Goal: Information Seeking & Learning: Check status

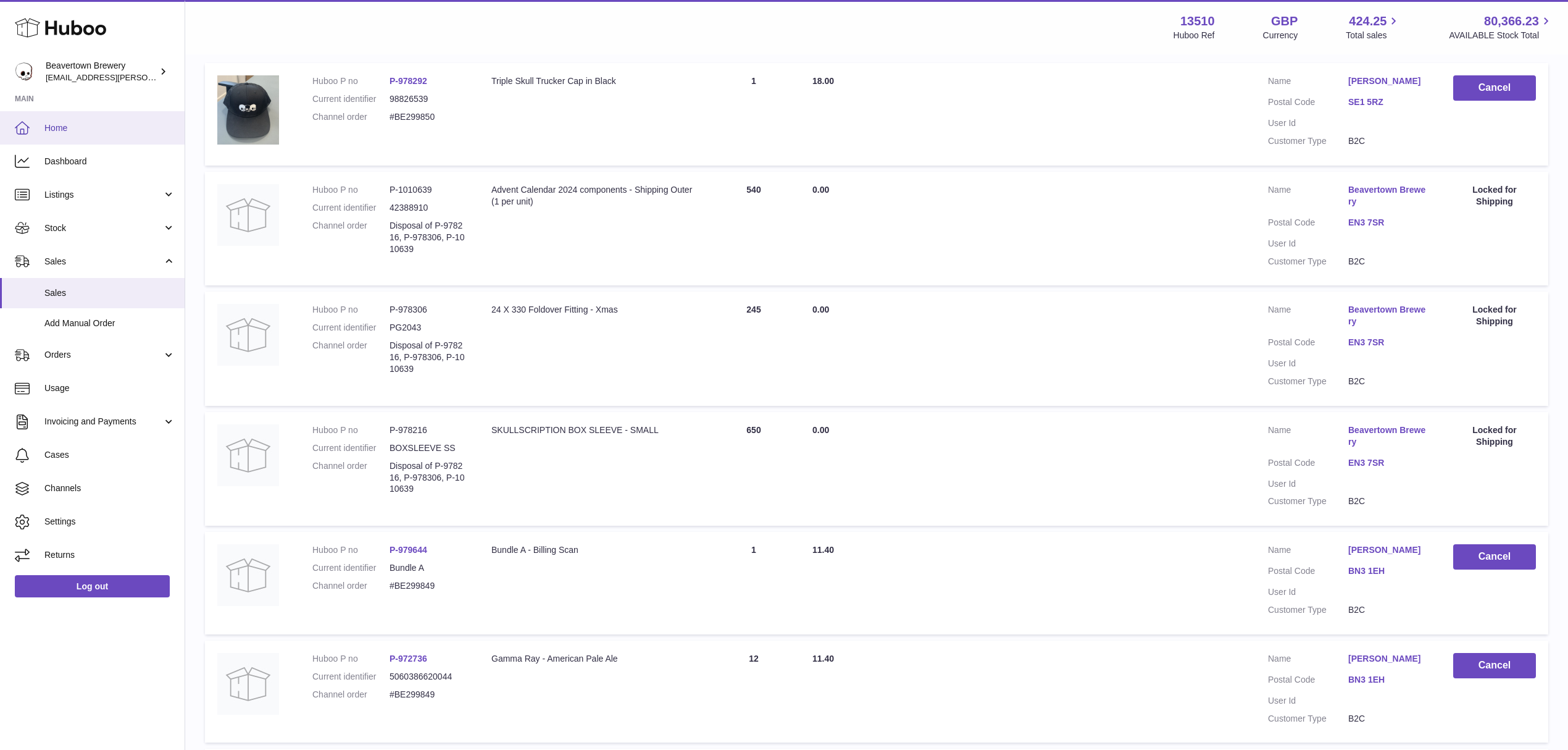
click at [95, 114] on link "Home" at bounding box center [92, 127] width 184 height 33
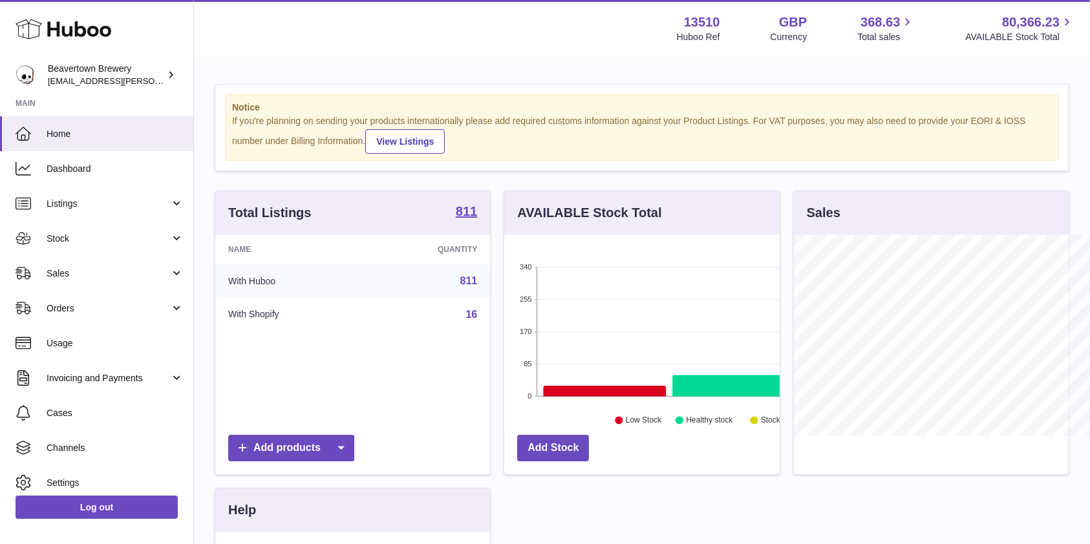
scroll to position [202, 275]
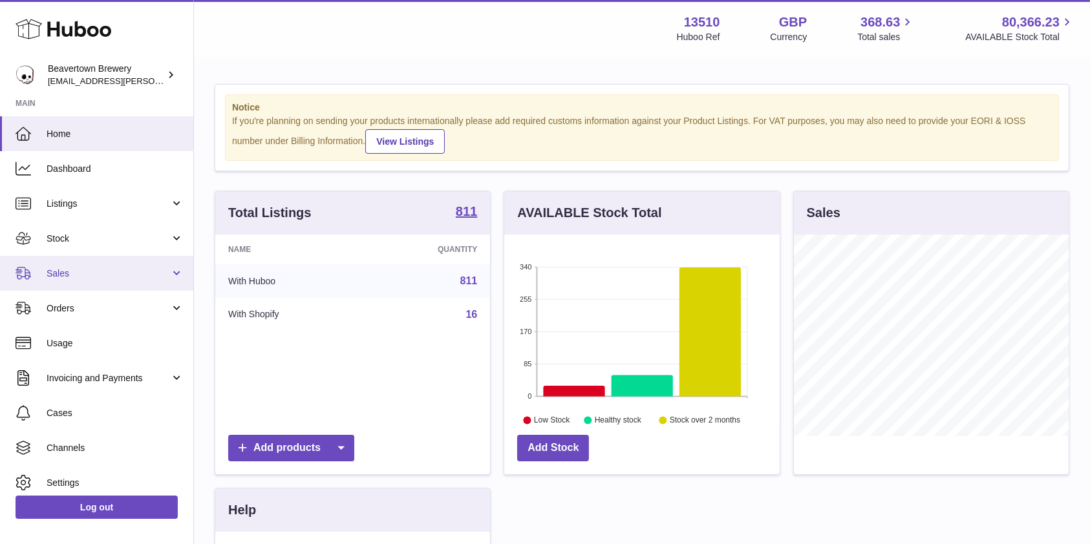
click at [82, 269] on span "Sales" at bounding box center [108, 274] width 123 height 12
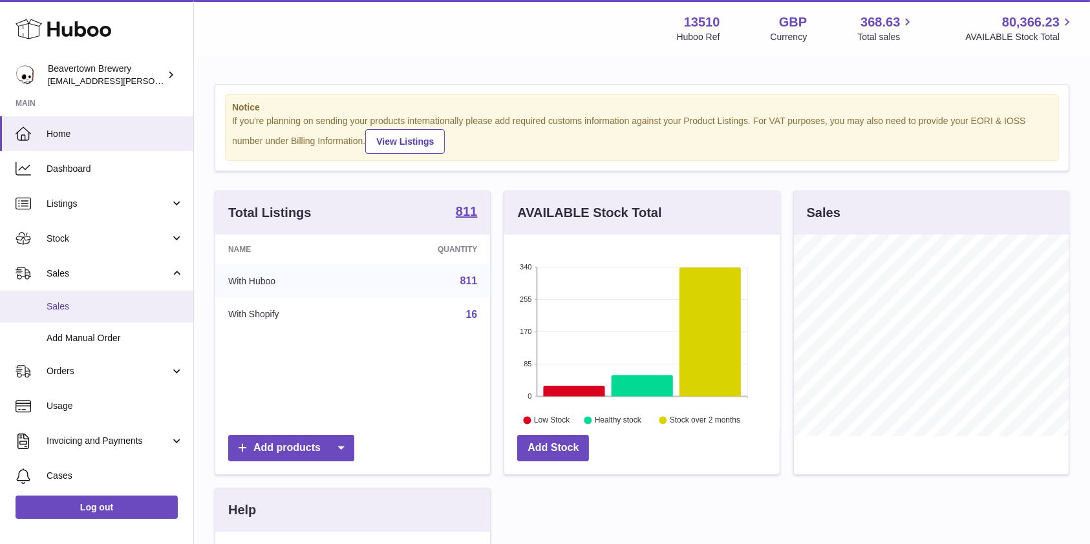
click at [78, 302] on span "Sales" at bounding box center [115, 307] width 137 height 12
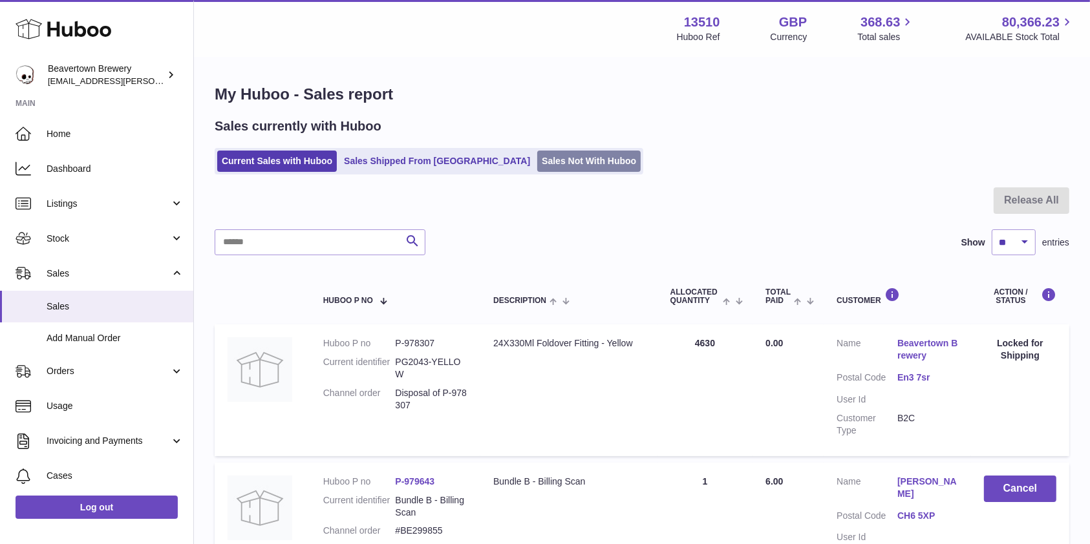
click at [537, 163] on link "Sales Not With Huboo" at bounding box center [588, 161] width 103 height 21
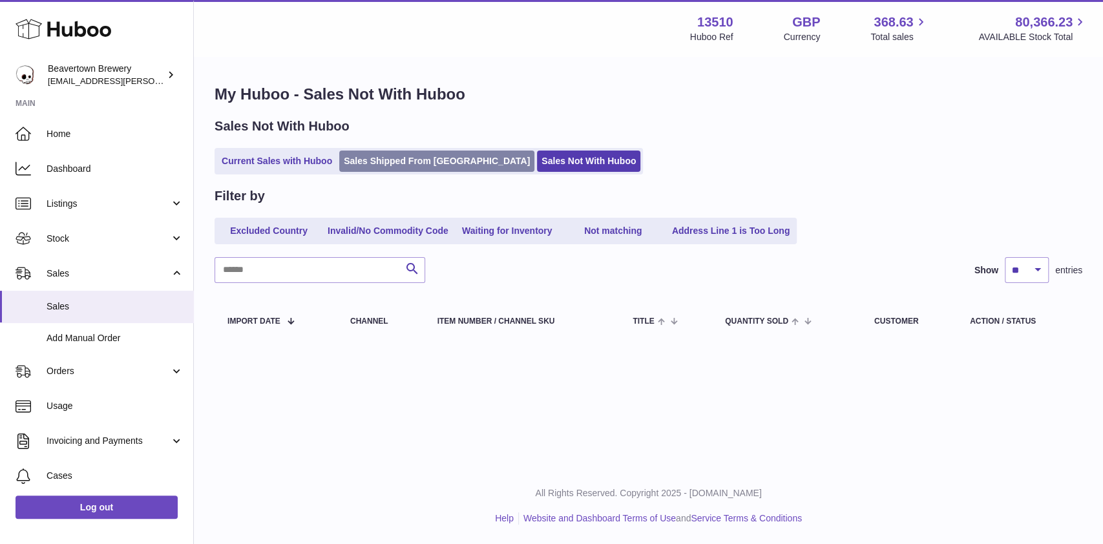
click at [399, 160] on link "Sales Shipped From [GEOGRAPHIC_DATA]" at bounding box center [436, 161] width 195 height 21
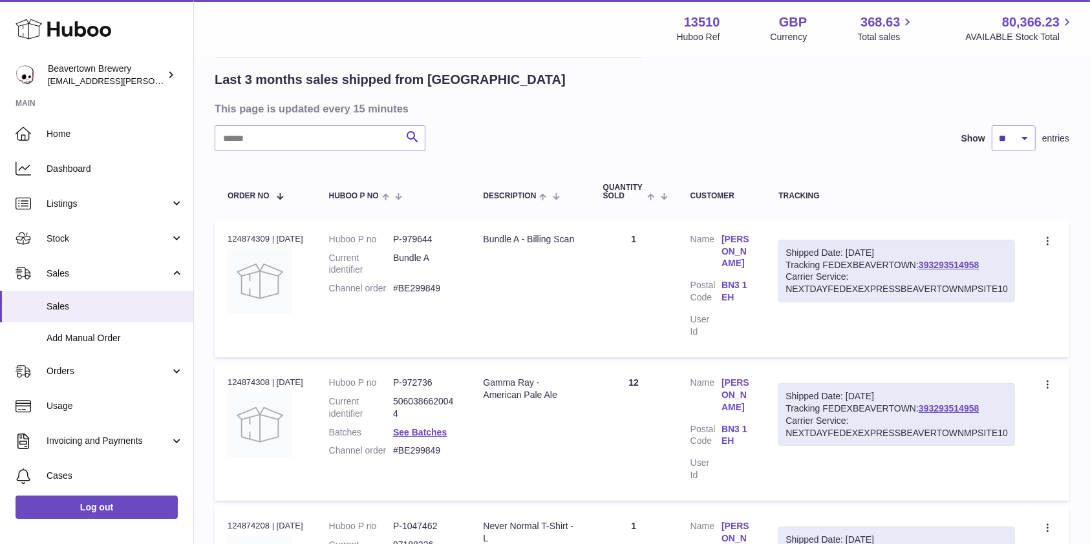
scroll to position [134, 0]
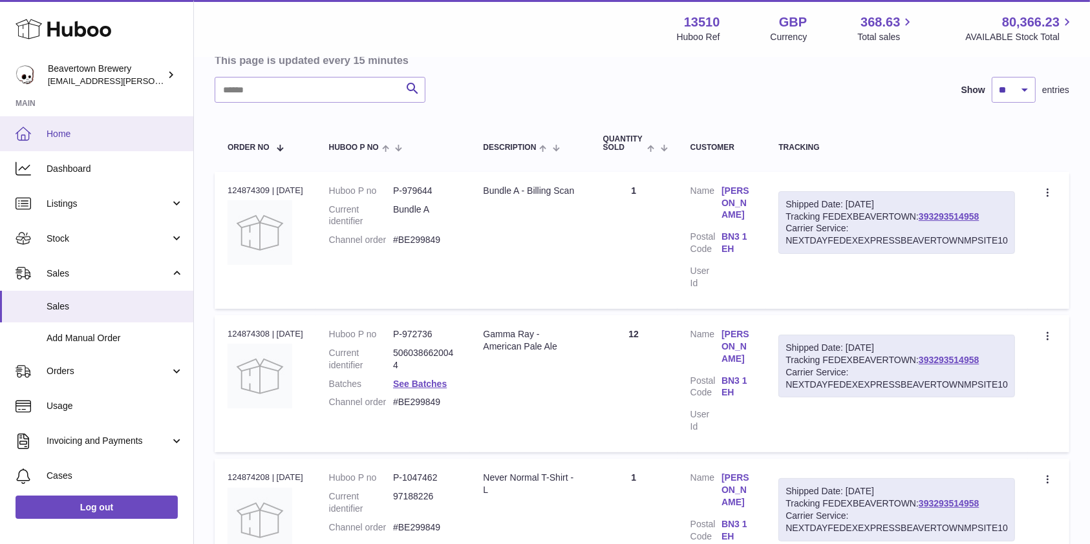
click at [102, 144] on link "Home" at bounding box center [96, 133] width 193 height 35
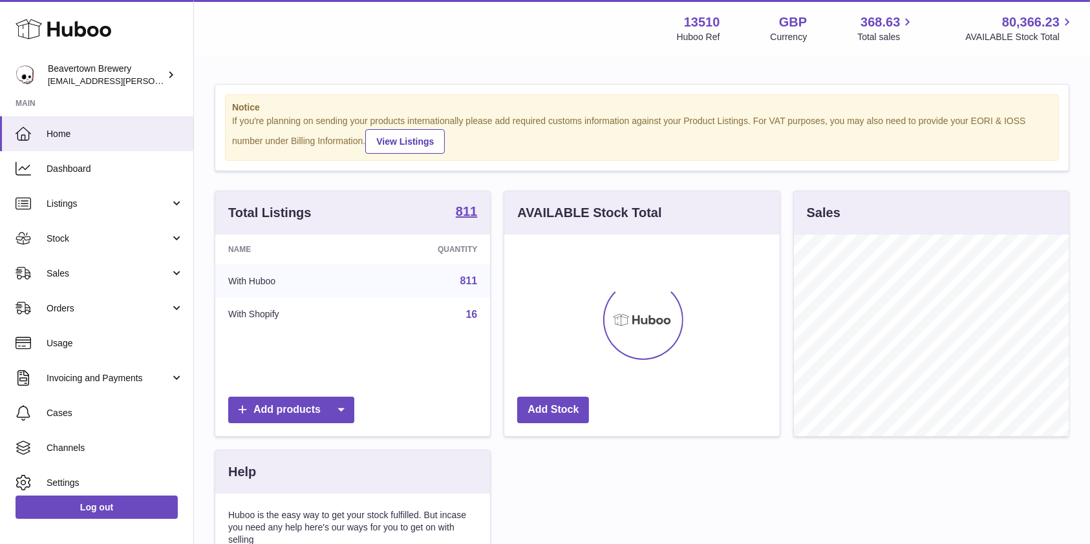
scroll to position [202, 275]
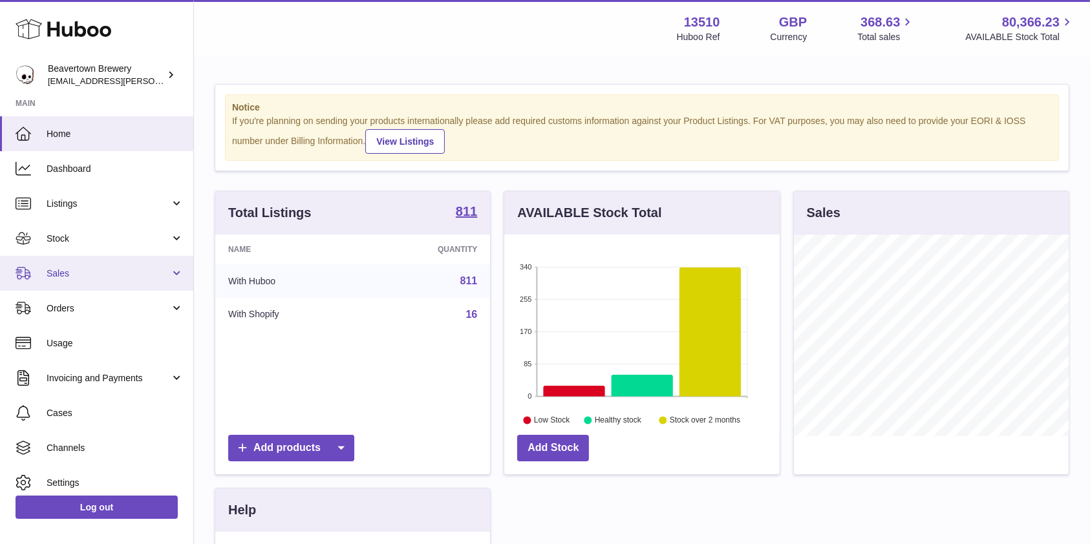
click at [122, 270] on span "Sales" at bounding box center [108, 274] width 123 height 12
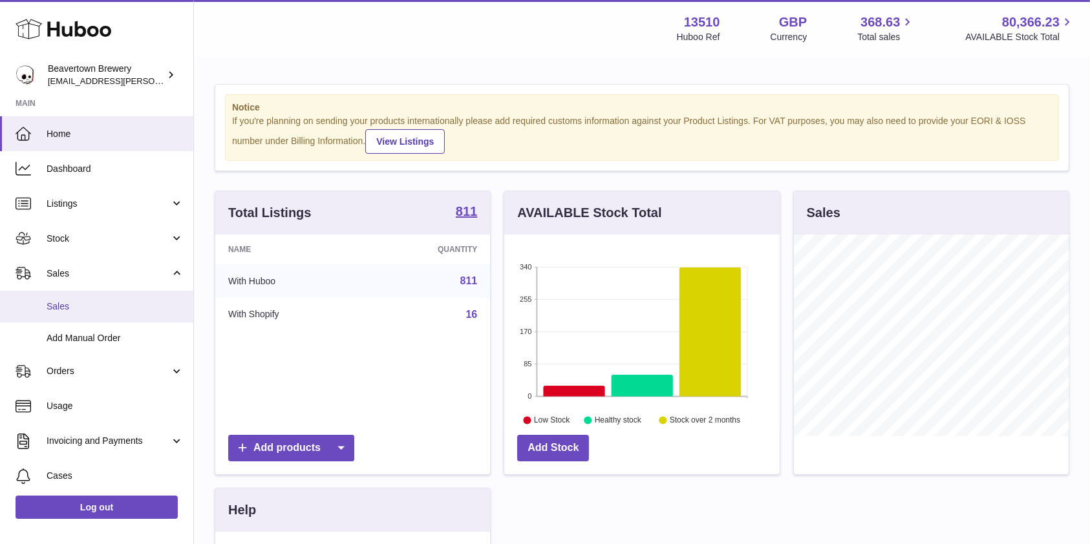
click at [96, 299] on link "Sales" at bounding box center [96, 307] width 193 height 32
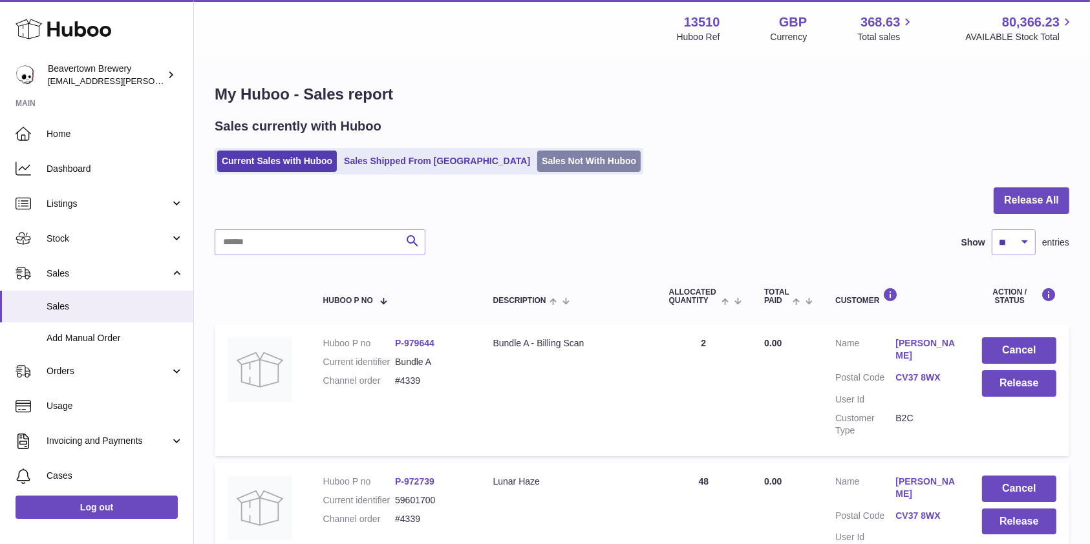
click at [537, 157] on link "Sales Not With Huboo" at bounding box center [588, 161] width 103 height 21
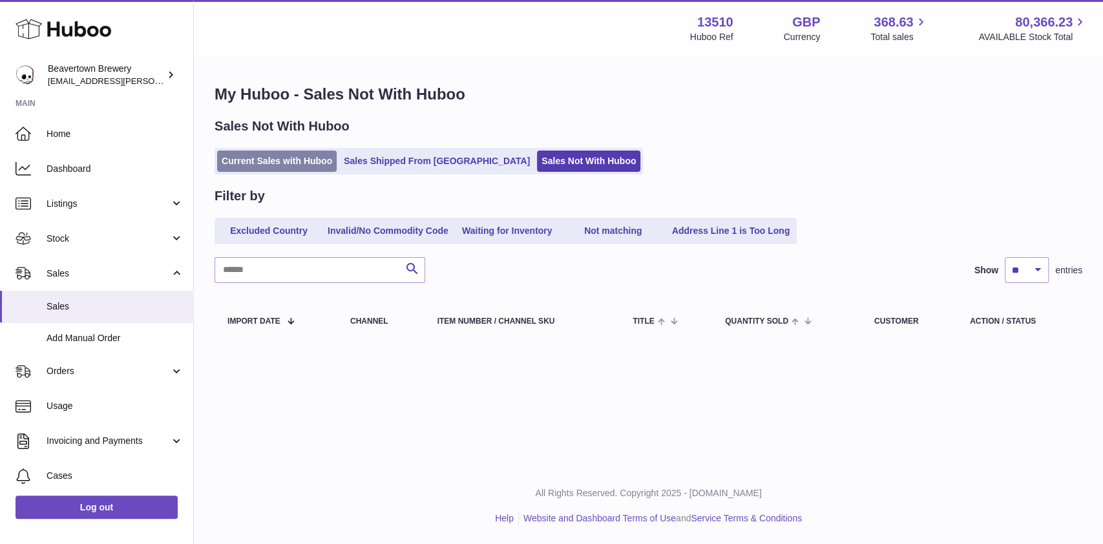
click at [276, 159] on link "Current Sales with Huboo" at bounding box center [277, 161] width 120 height 21
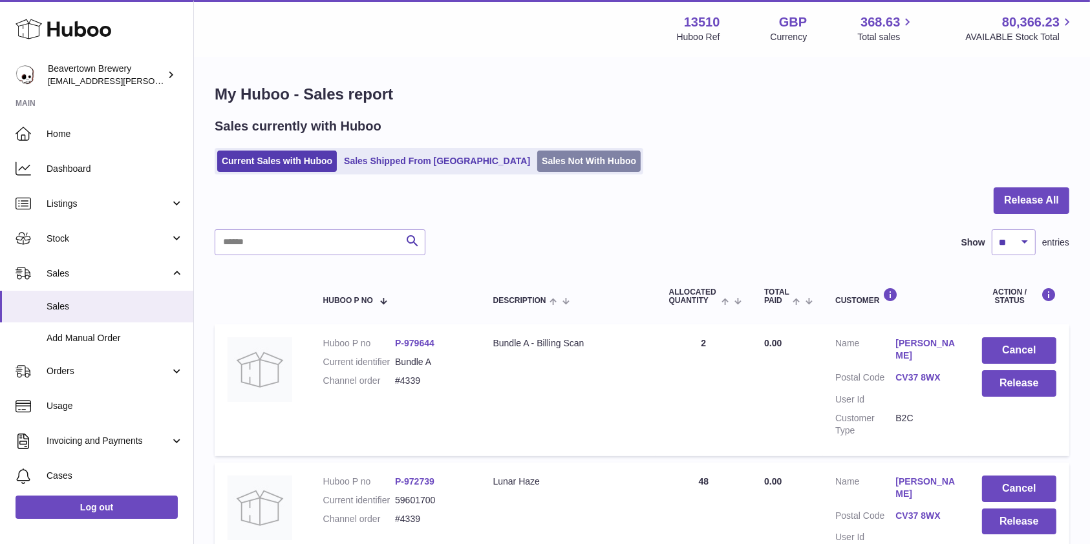
click at [537, 157] on link "Sales Not With Huboo" at bounding box center [588, 161] width 103 height 21
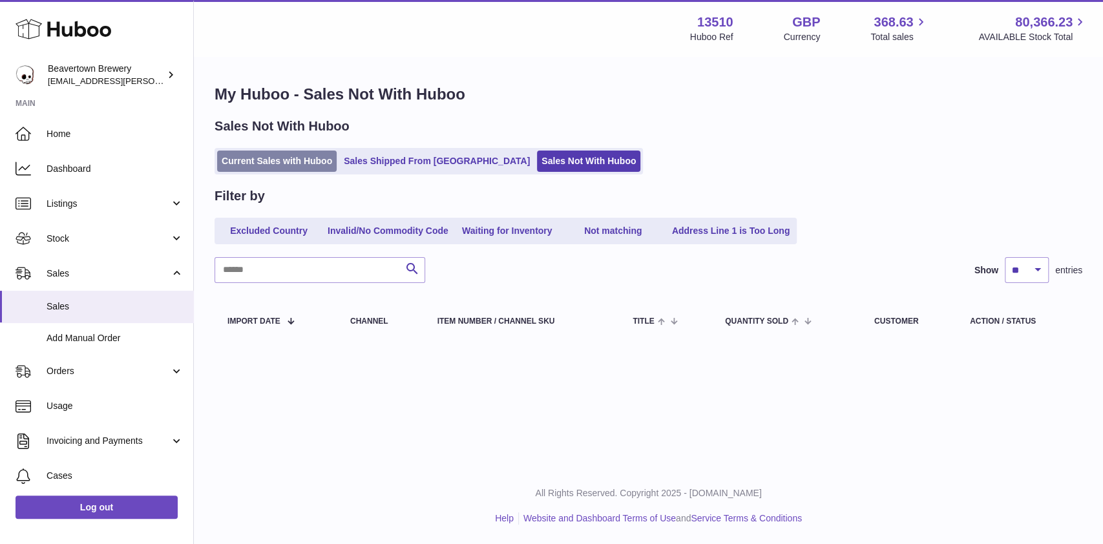
click at [268, 164] on link "Current Sales with Huboo" at bounding box center [277, 161] width 120 height 21
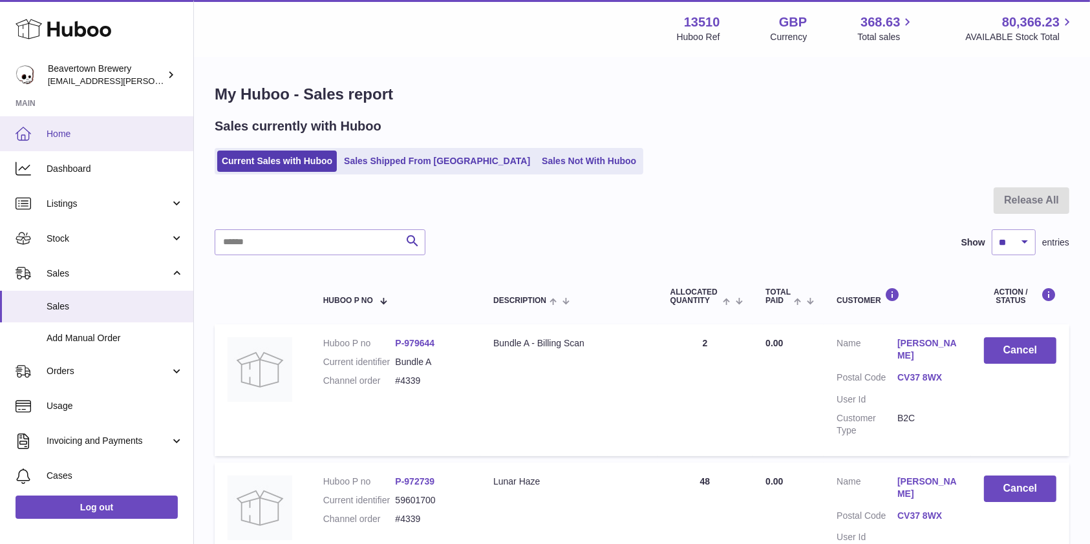
click at [90, 142] on link "Home" at bounding box center [96, 133] width 193 height 35
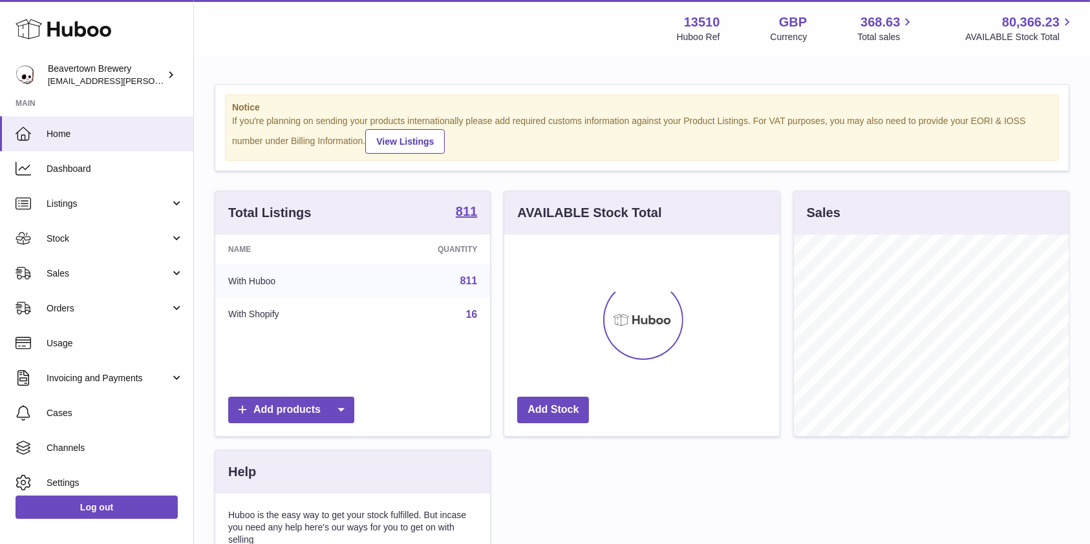
scroll to position [202, 275]
click at [83, 268] on span "Sales" at bounding box center [108, 274] width 123 height 12
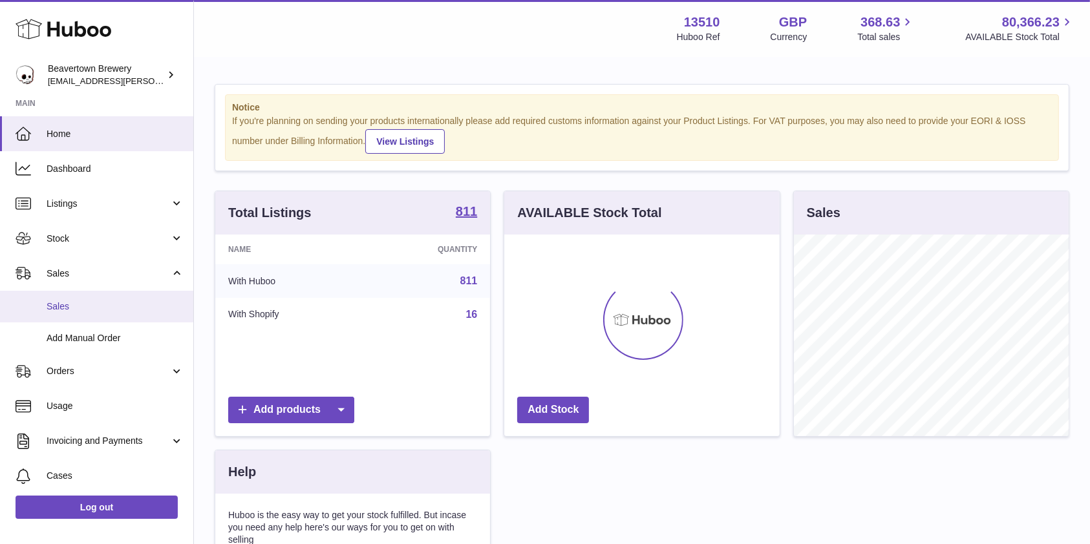
click at [58, 308] on span "Sales" at bounding box center [115, 307] width 137 height 12
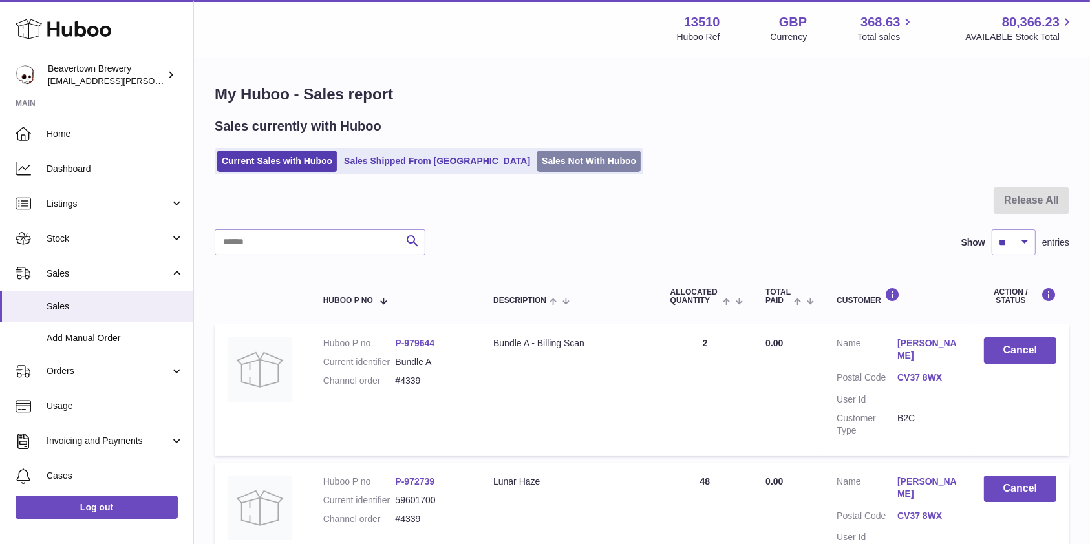
click at [544, 153] on link "Sales Not With Huboo" at bounding box center [588, 161] width 103 height 21
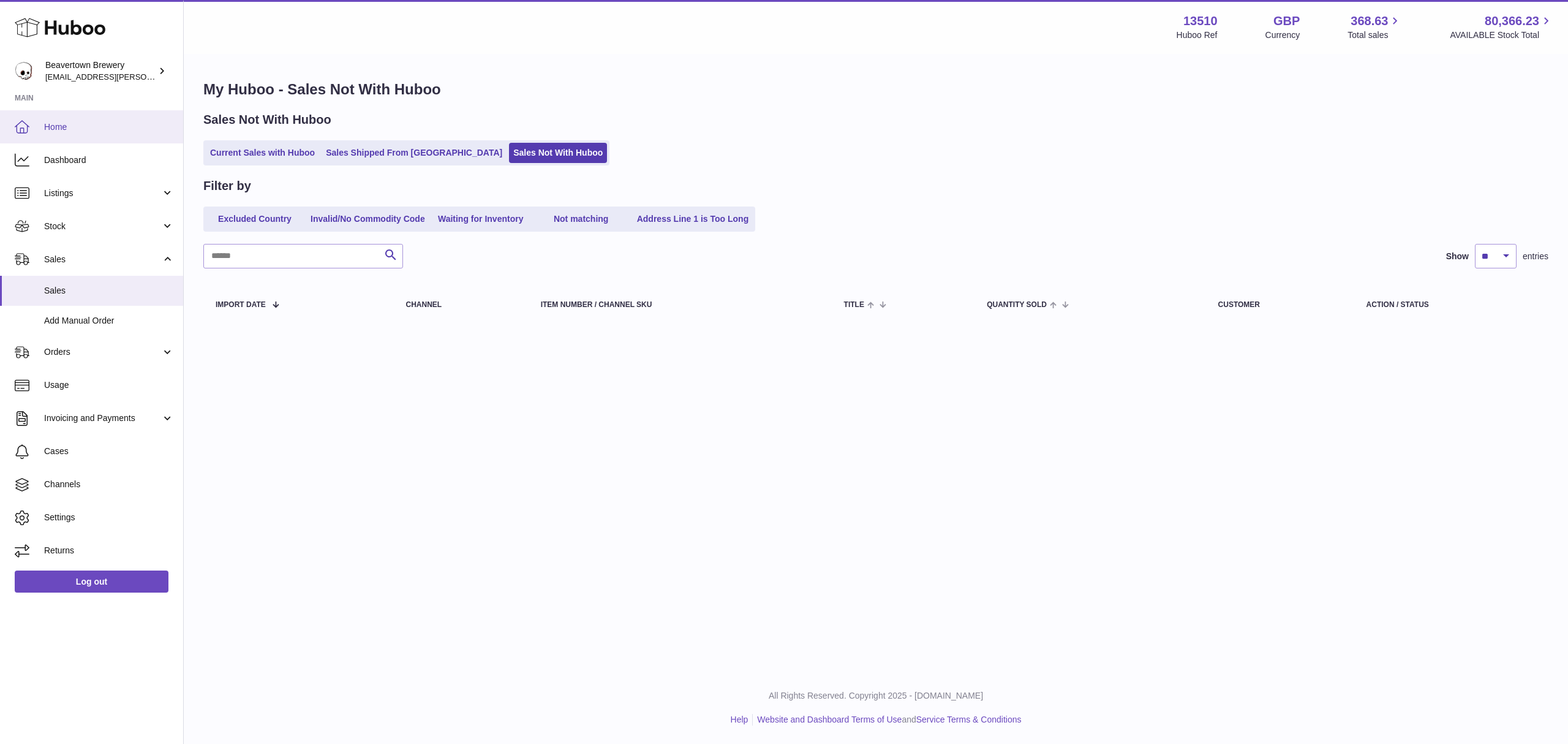
click at [70, 116] on link "Home" at bounding box center [91, 126] width 183 height 33
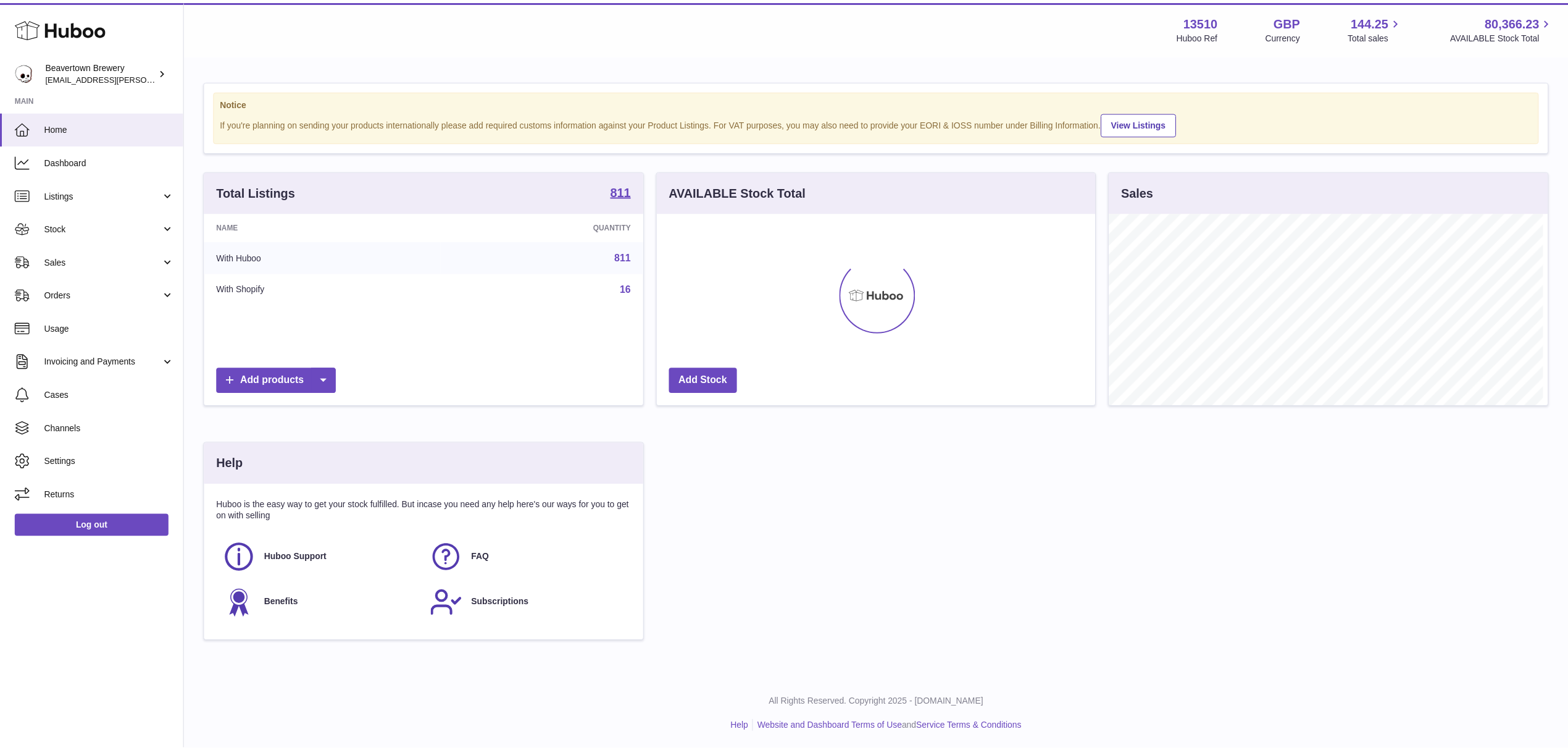
scroll to position [617239, 617058]
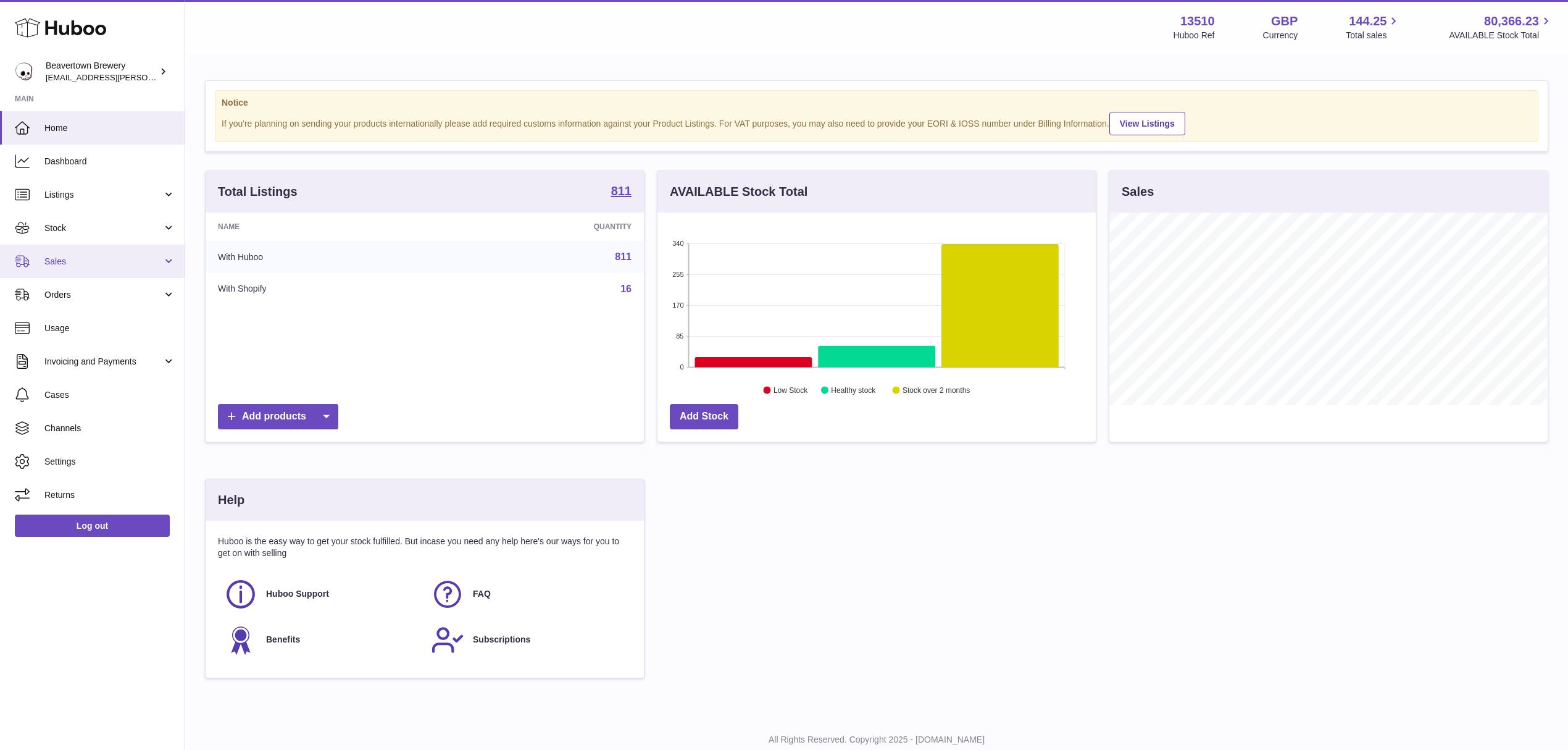
click at [70, 271] on link "Sales" at bounding box center [92, 261] width 184 height 33
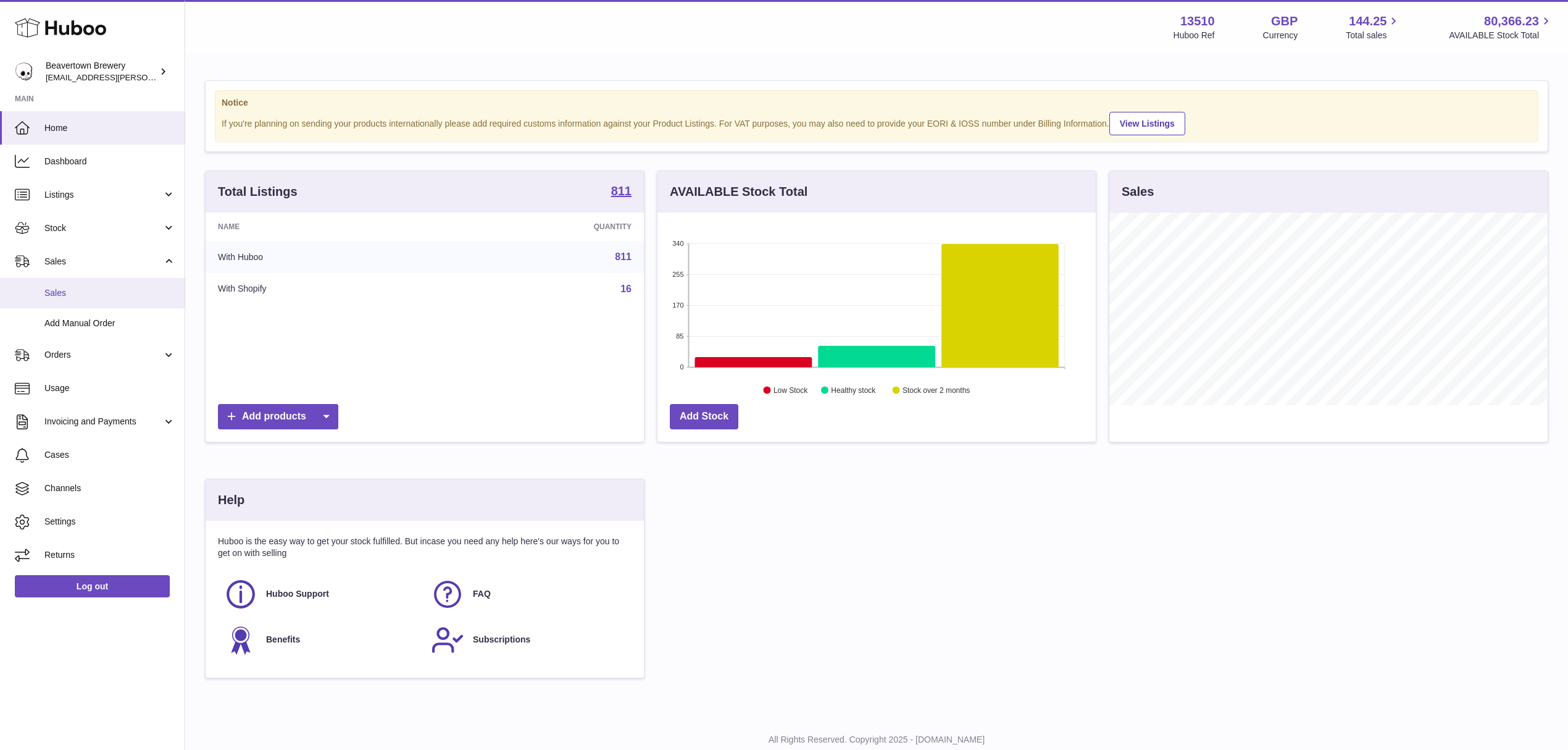
click at [68, 289] on span "Sales" at bounding box center [110, 293] width 131 height 11
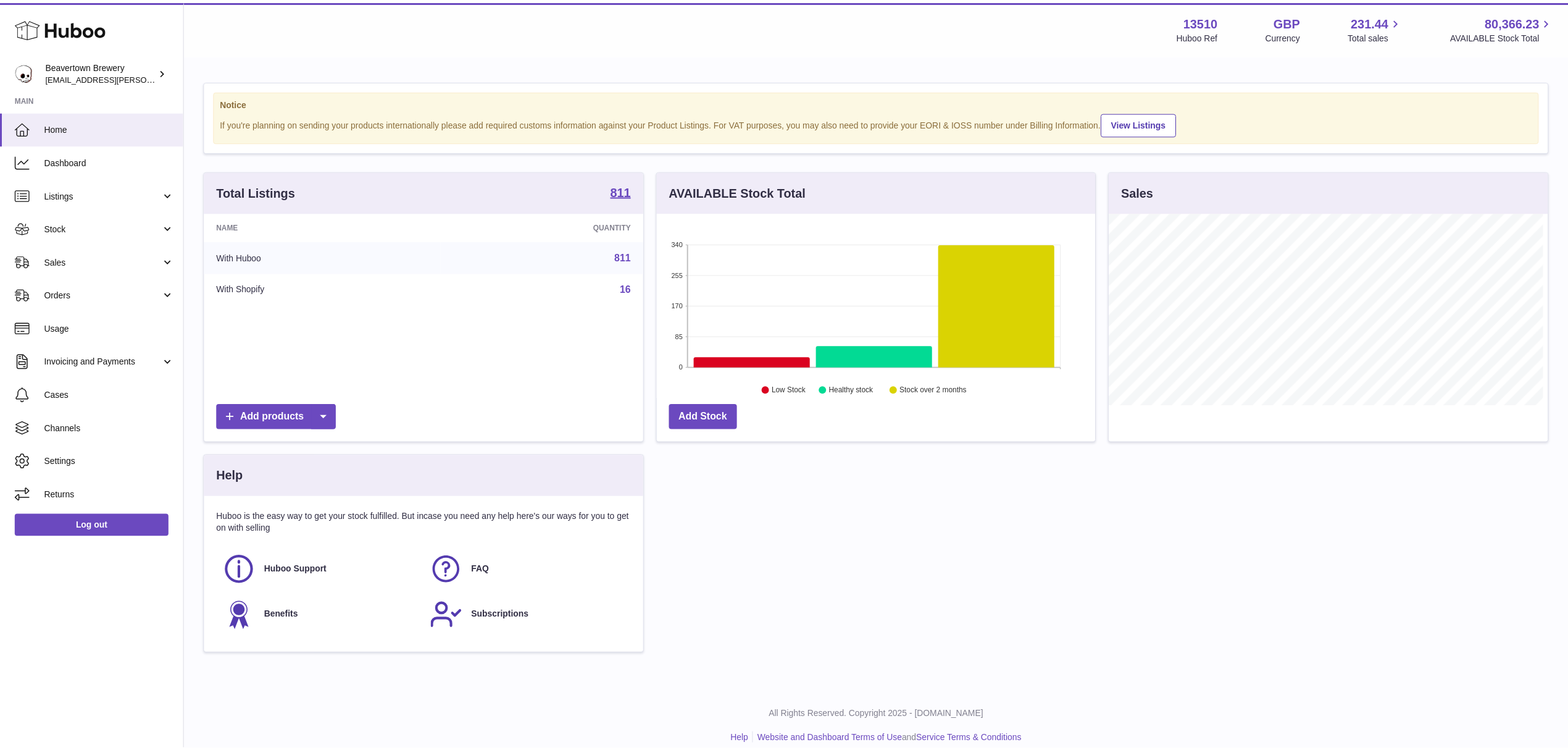
scroll to position [617239, 617058]
